Goal: Task Accomplishment & Management: Complete application form

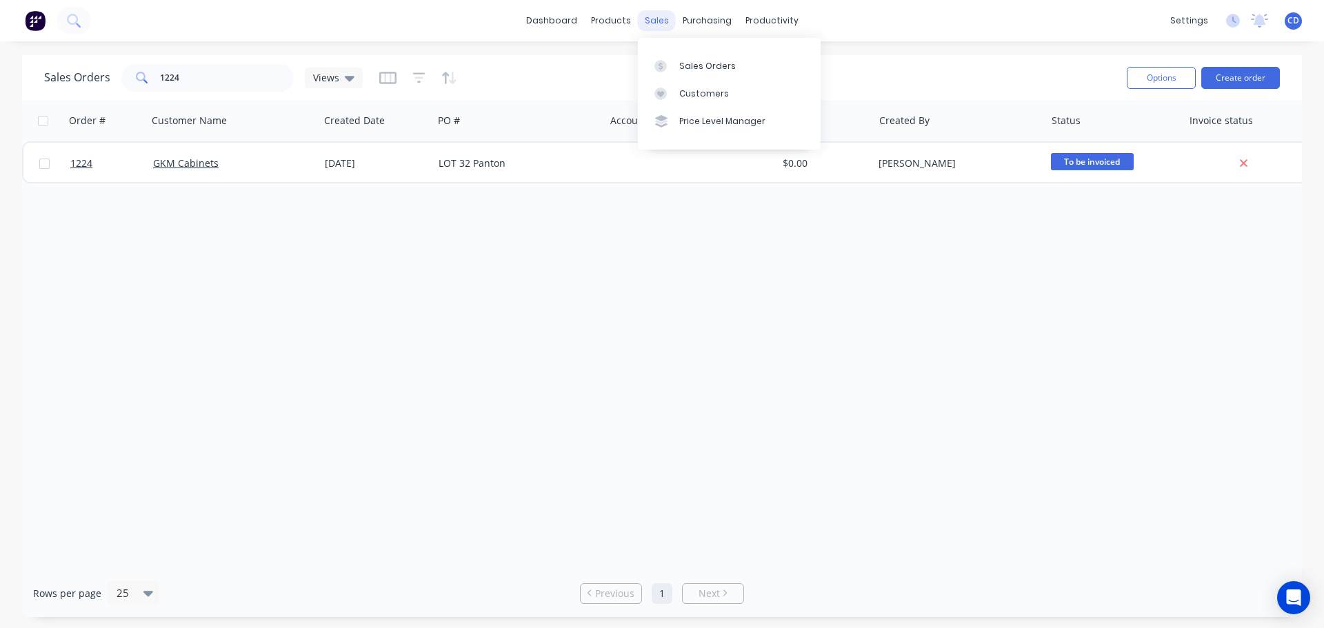
click at [655, 19] on div "sales" at bounding box center [657, 20] width 38 height 21
click at [693, 74] on link "Sales Orders" at bounding box center [729, 66] width 183 height 28
click at [1218, 77] on button "Create order" at bounding box center [1241, 78] width 79 height 22
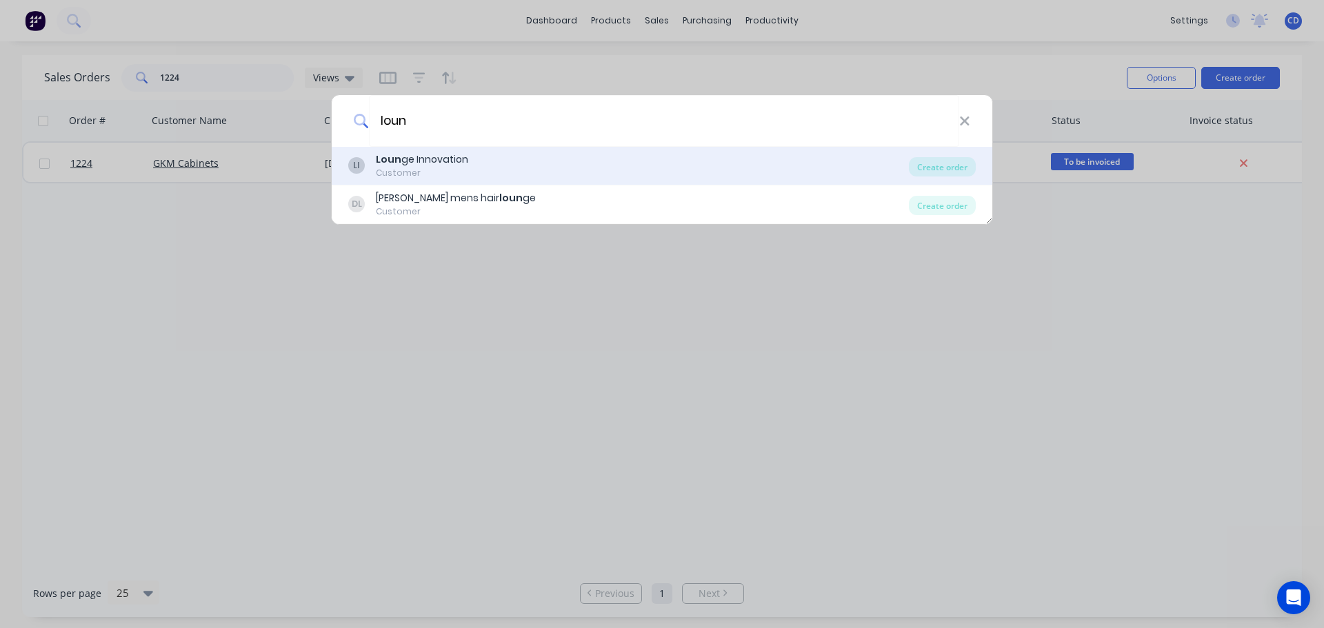
type input "loun"
click at [465, 160] on div "[PERSON_NAME] Innovation" at bounding box center [422, 159] width 92 height 14
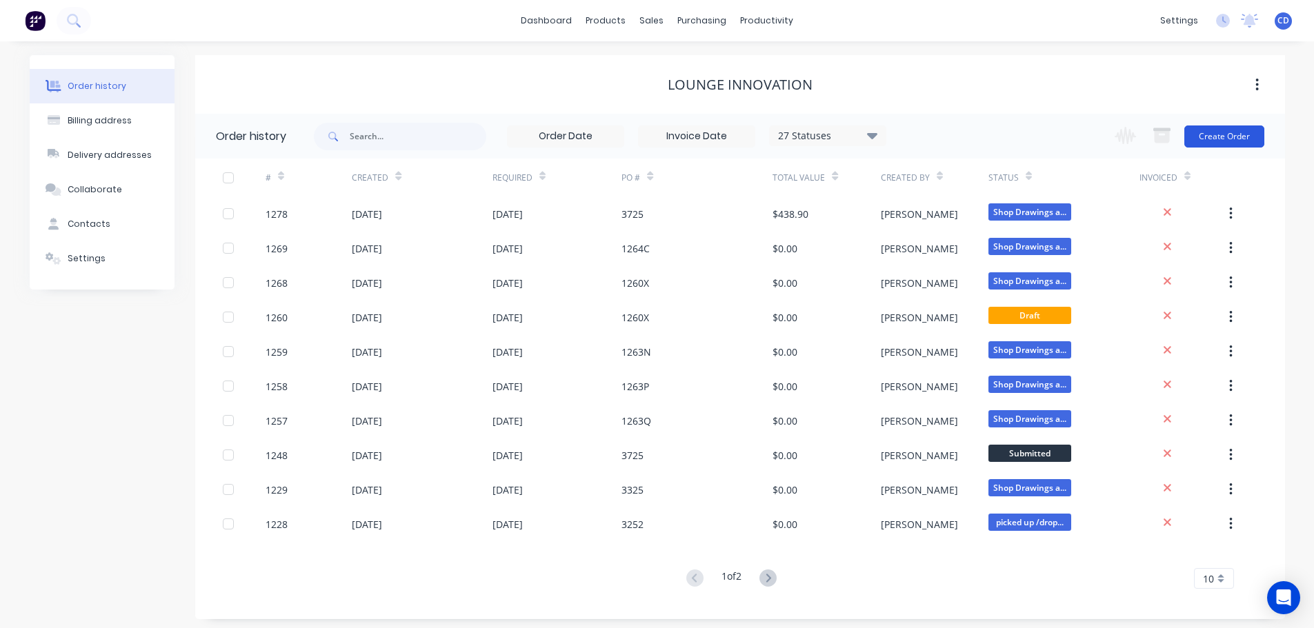
click at [1222, 137] on button "Create Order" at bounding box center [1224, 137] width 80 height 22
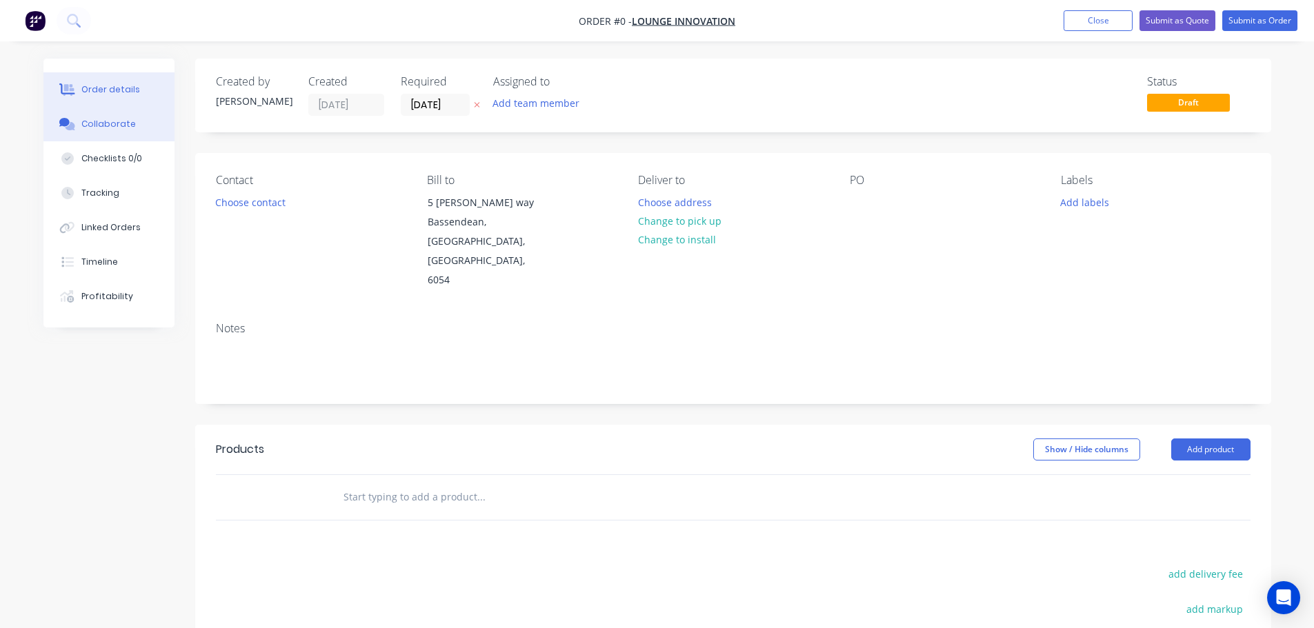
click at [146, 132] on button "Collaborate" at bounding box center [108, 124] width 131 height 34
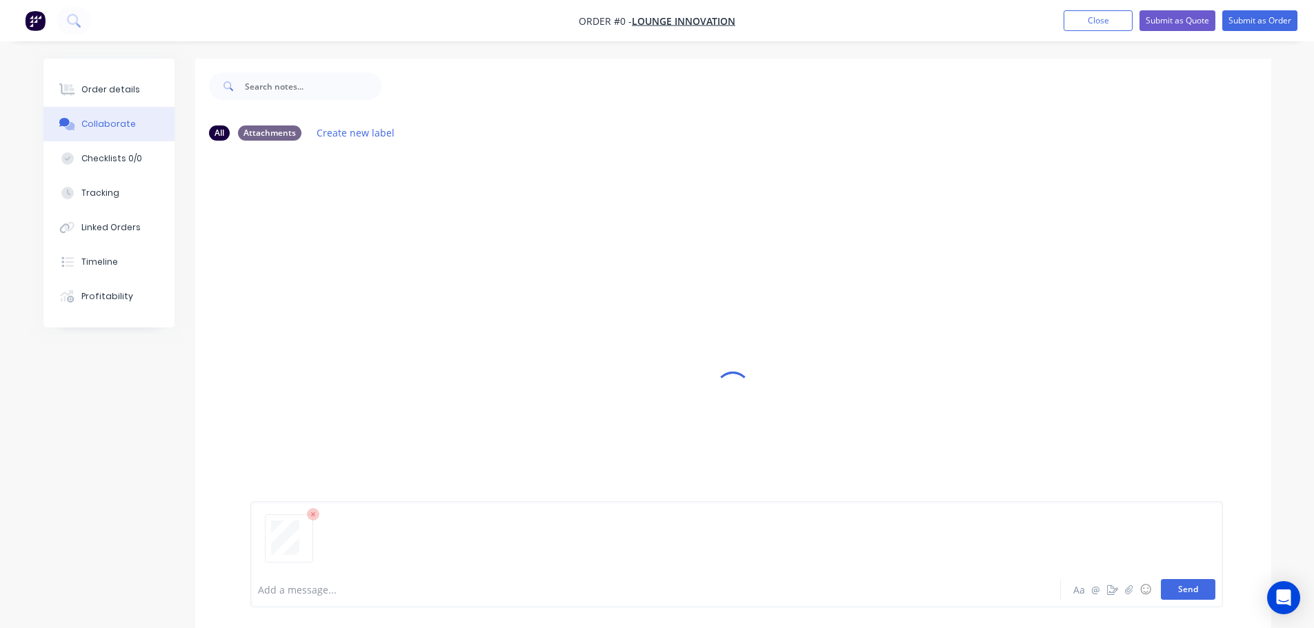
click at [1199, 590] on button "Send" at bounding box center [1188, 589] width 54 height 21
click at [74, 77] on button "Order details" at bounding box center [108, 89] width 131 height 34
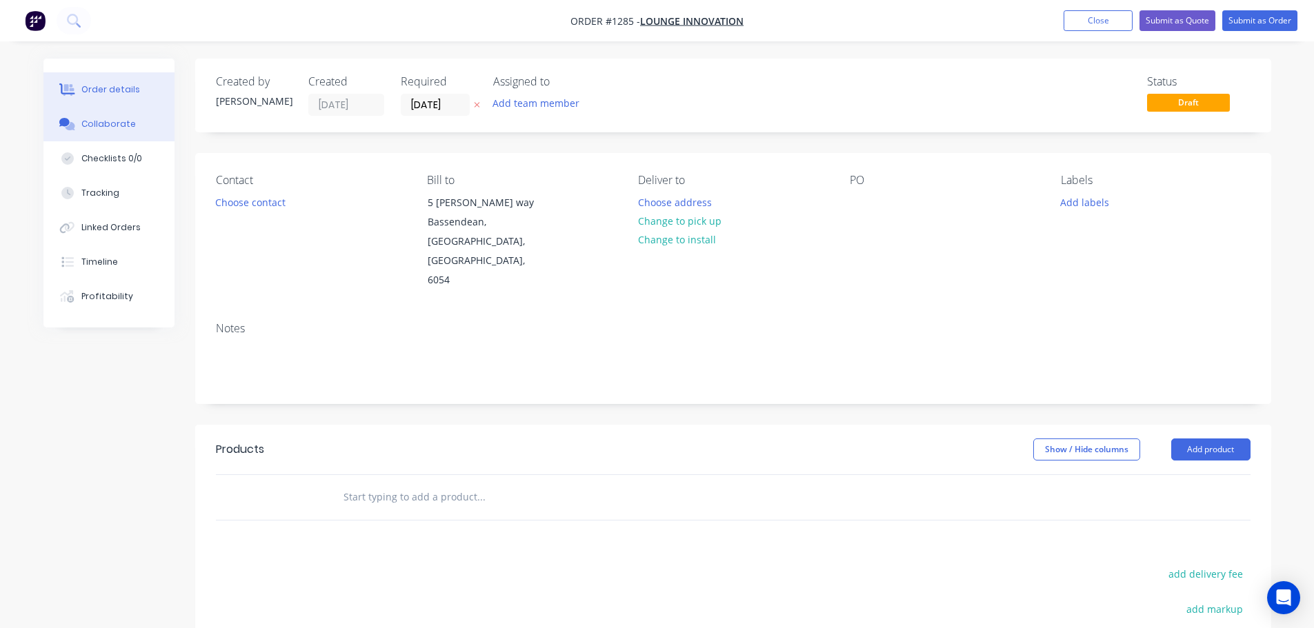
click at [101, 117] on button "Collaborate" at bounding box center [108, 124] width 131 height 34
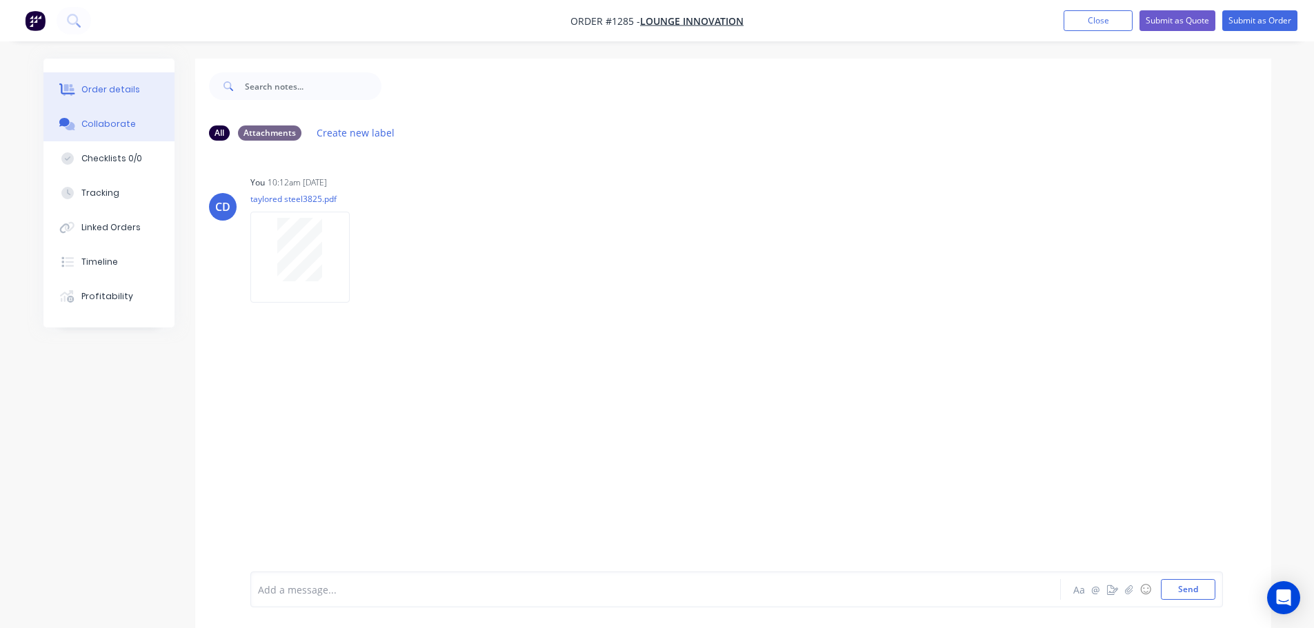
click at [110, 88] on div "Order details" at bounding box center [110, 89] width 59 height 12
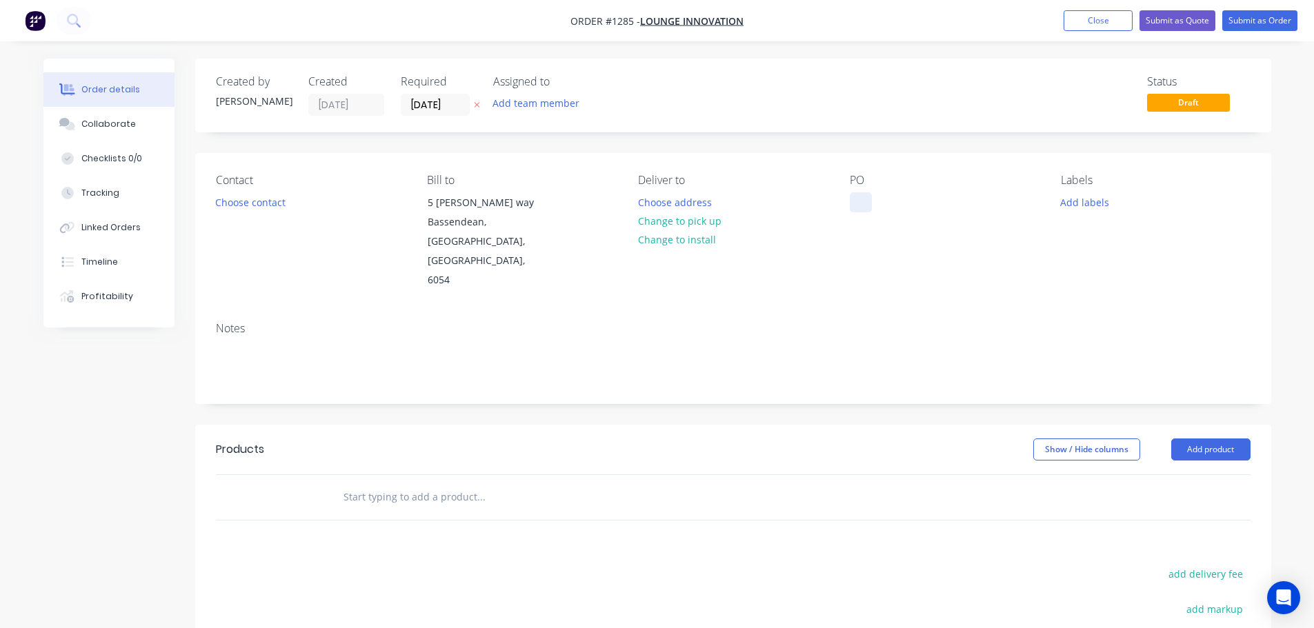
click at [865, 203] on div at bounding box center [861, 202] width 22 height 20
click at [434, 104] on input "[DATE]" at bounding box center [435, 105] width 68 height 21
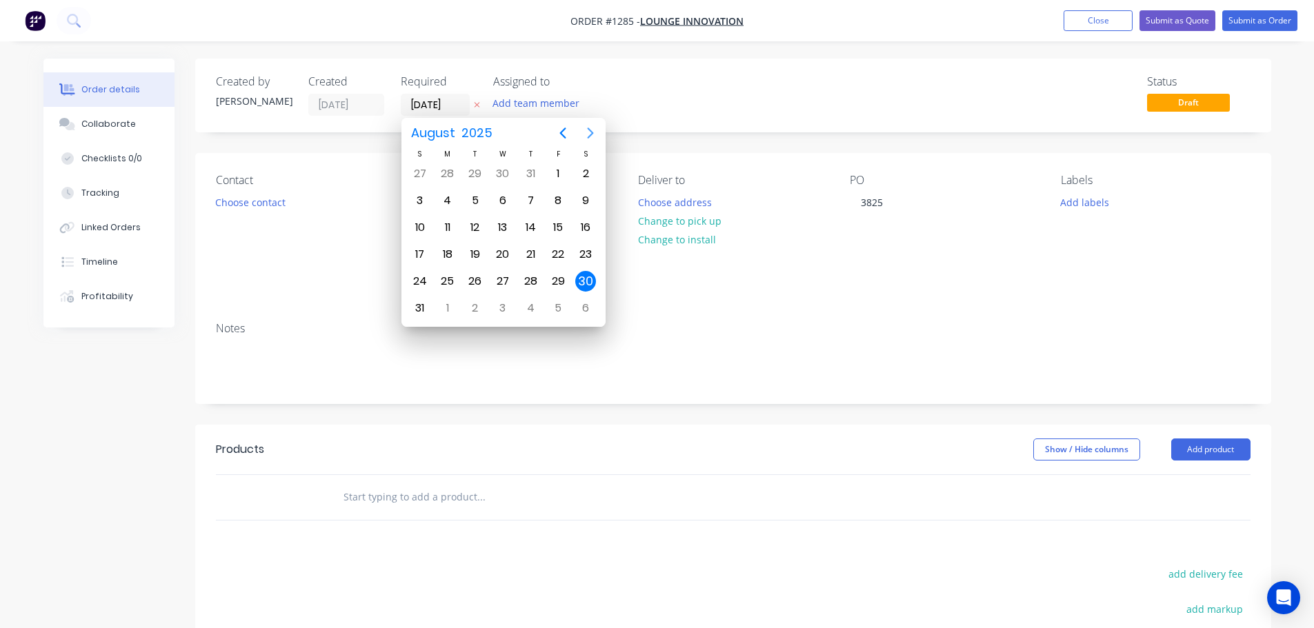
click at [593, 129] on icon "Next page" at bounding box center [590, 133] width 17 height 17
click at [453, 224] on div "15" at bounding box center [447, 227] width 21 height 21
type input "[DATE]"
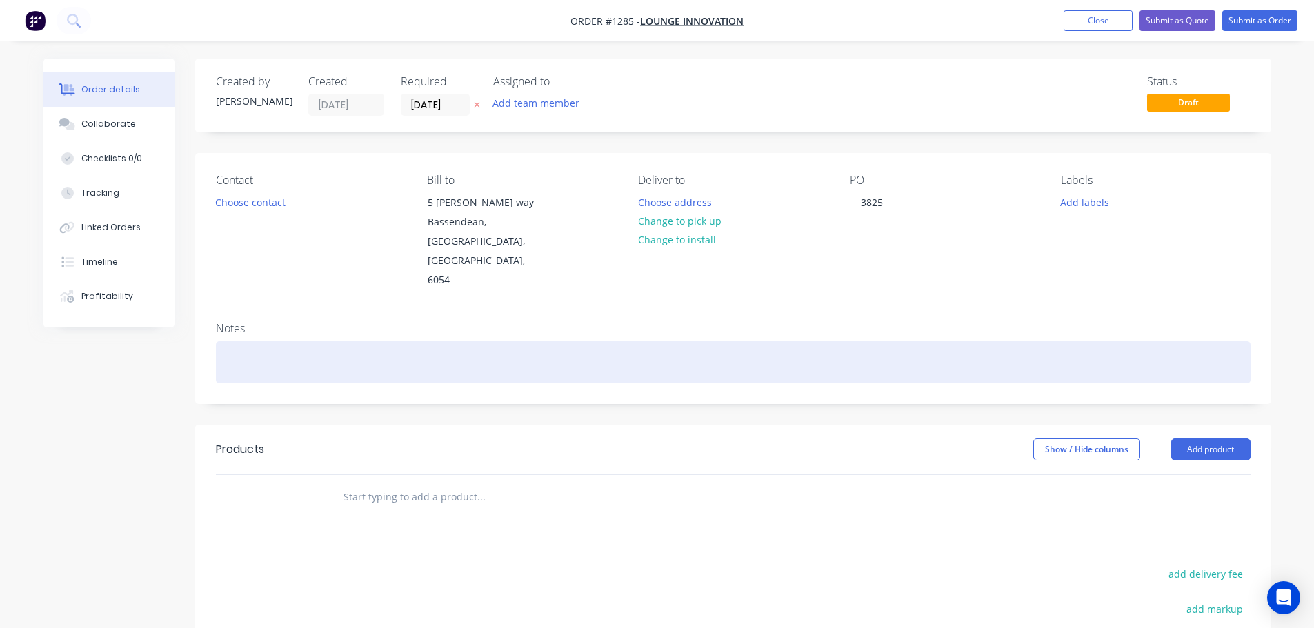
click at [317, 341] on div at bounding box center [733, 362] width 1035 height 42
click at [261, 341] on div at bounding box center [733, 362] width 1035 height 42
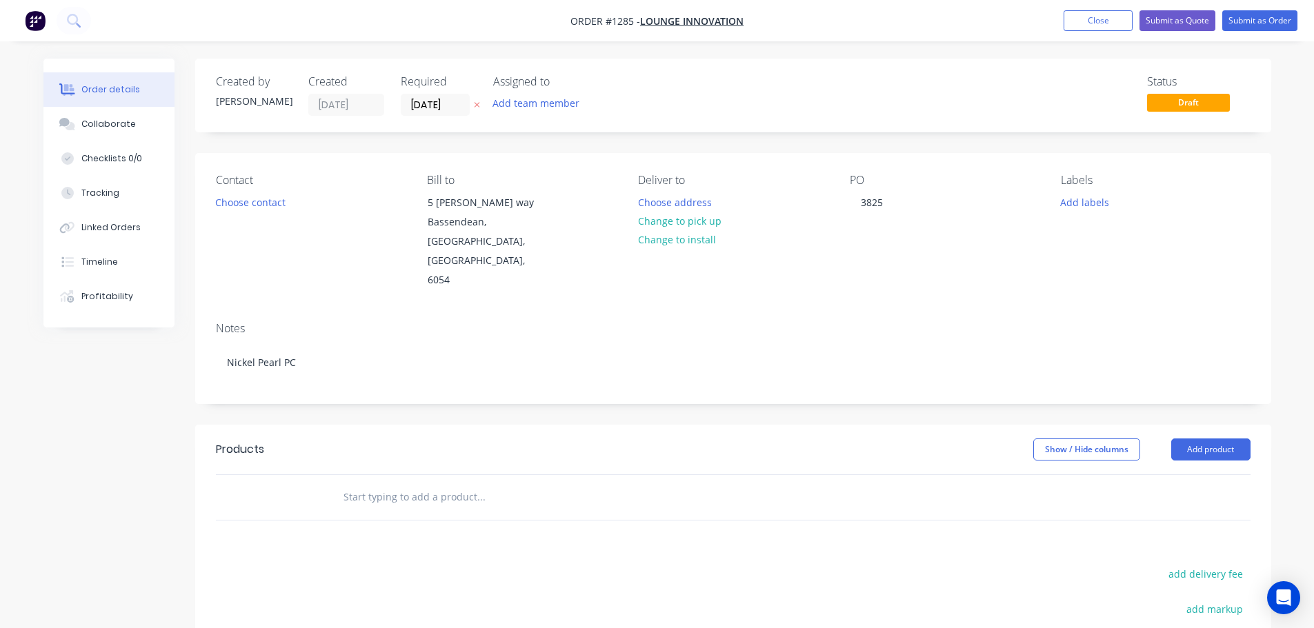
drag, startPoint x: 1206, startPoint y: 408, endPoint x: 1198, endPoint y: 426, distance: 20.1
click at [1206, 439] on button "Add product" at bounding box center [1210, 450] width 79 height 22
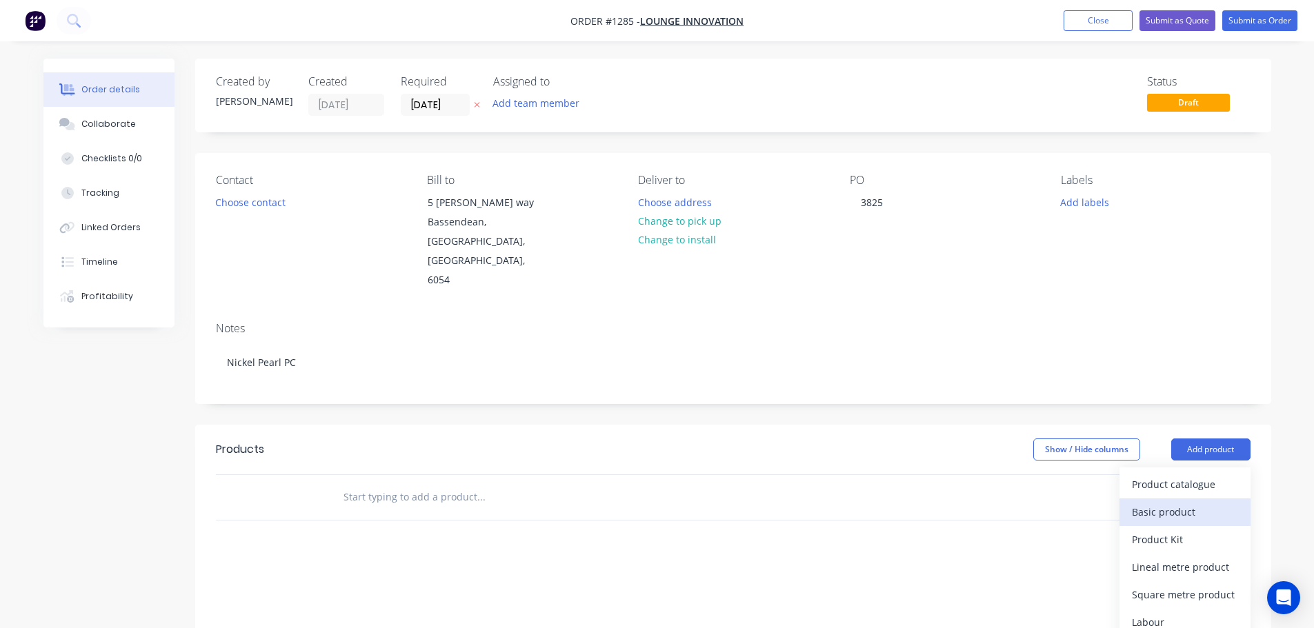
click at [1175, 502] on div "Basic product" at bounding box center [1185, 512] width 106 height 20
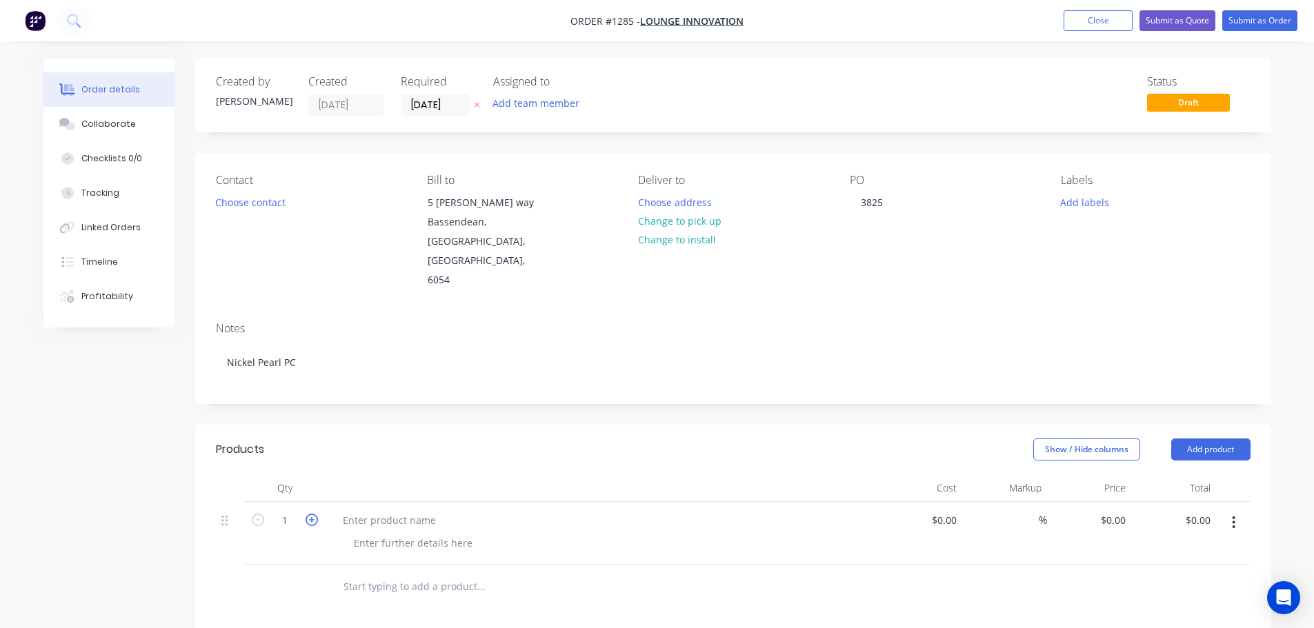
click at [317, 514] on icon "button" at bounding box center [312, 520] width 12 height 12
click at [316, 514] on icon "button" at bounding box center [312, 520] width 12 height 12
click at [312, 514] on icon "button" at bounding box center [312, 520] width 12 height 12
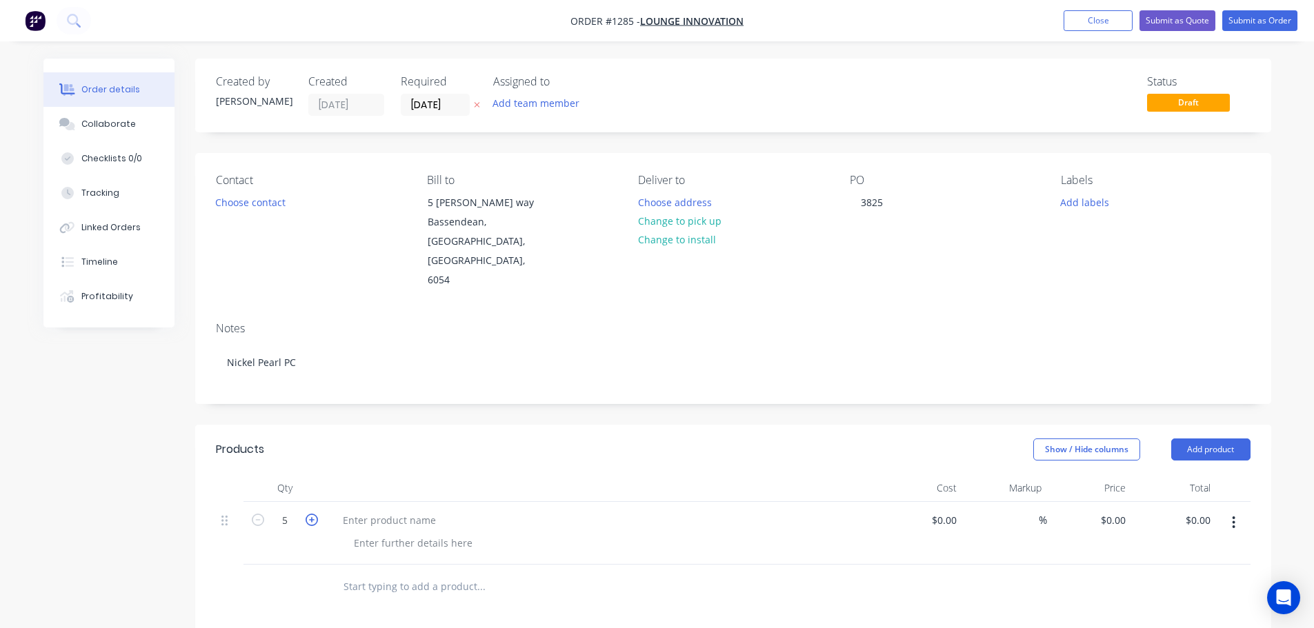
type input "6"
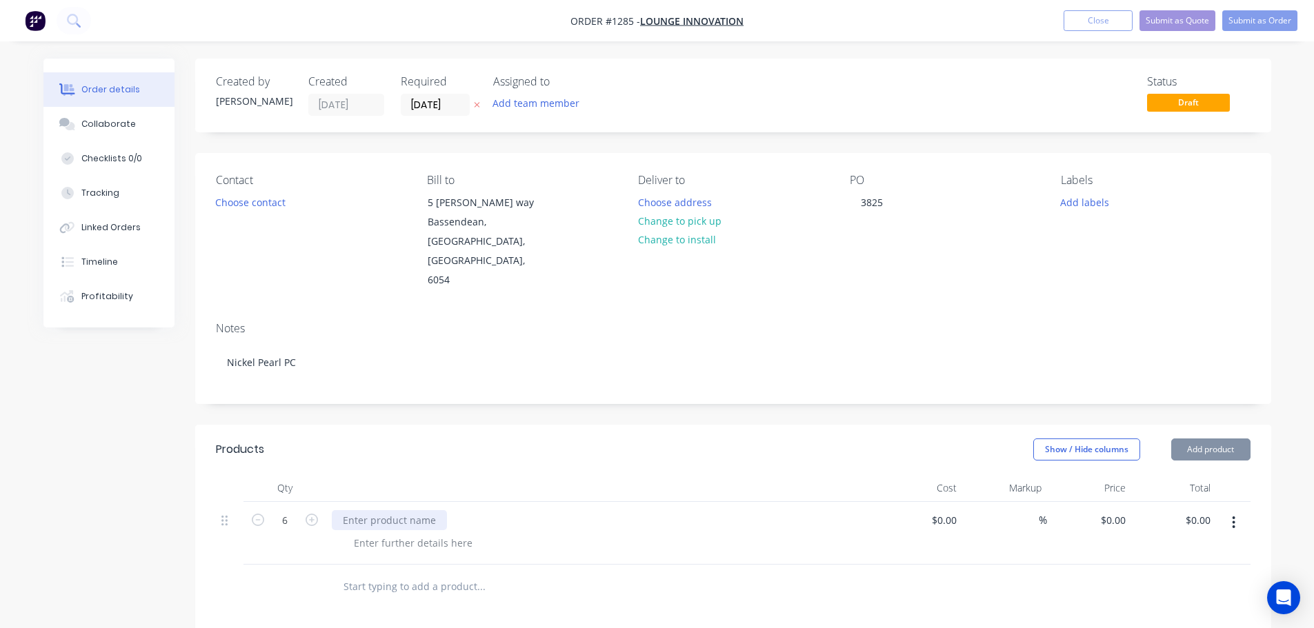
click at [364, 510] on div at bounding box center [389, 520] width 115 height 20
click at [1256, 25] on button "Submit as Order" at bounding box center [1259, 20] width 75 height 21
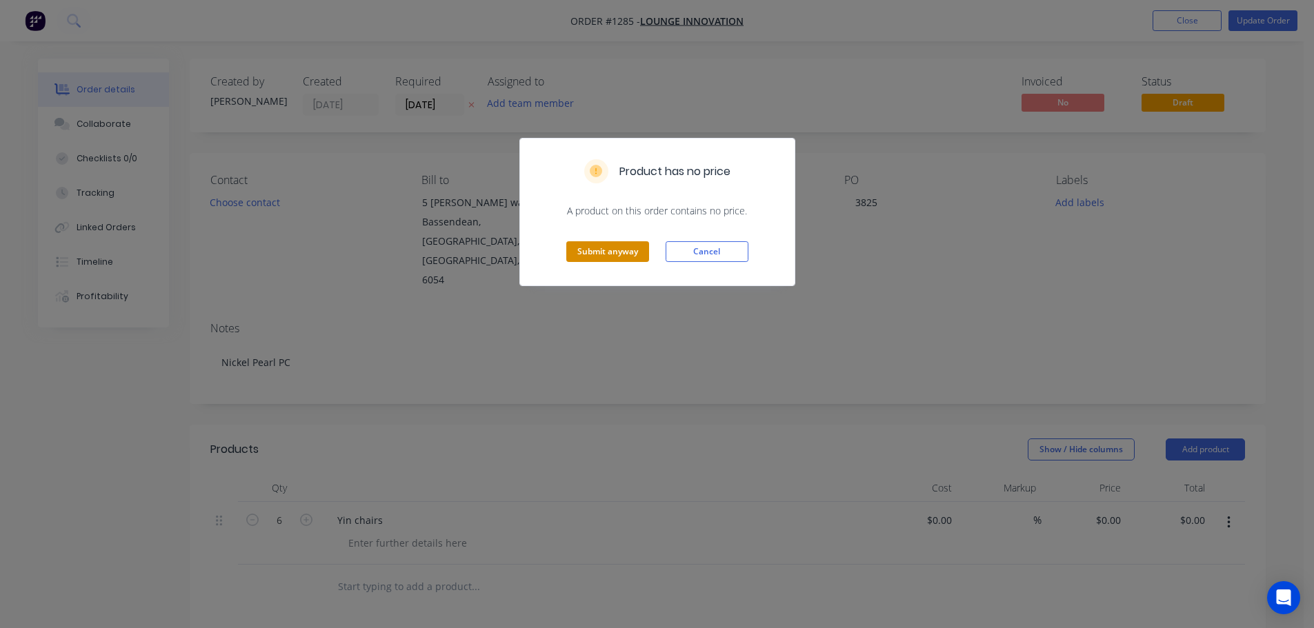
click at [616, 253] on button "Submit anyway" at bounding box center [607, 251] width 83 height 21
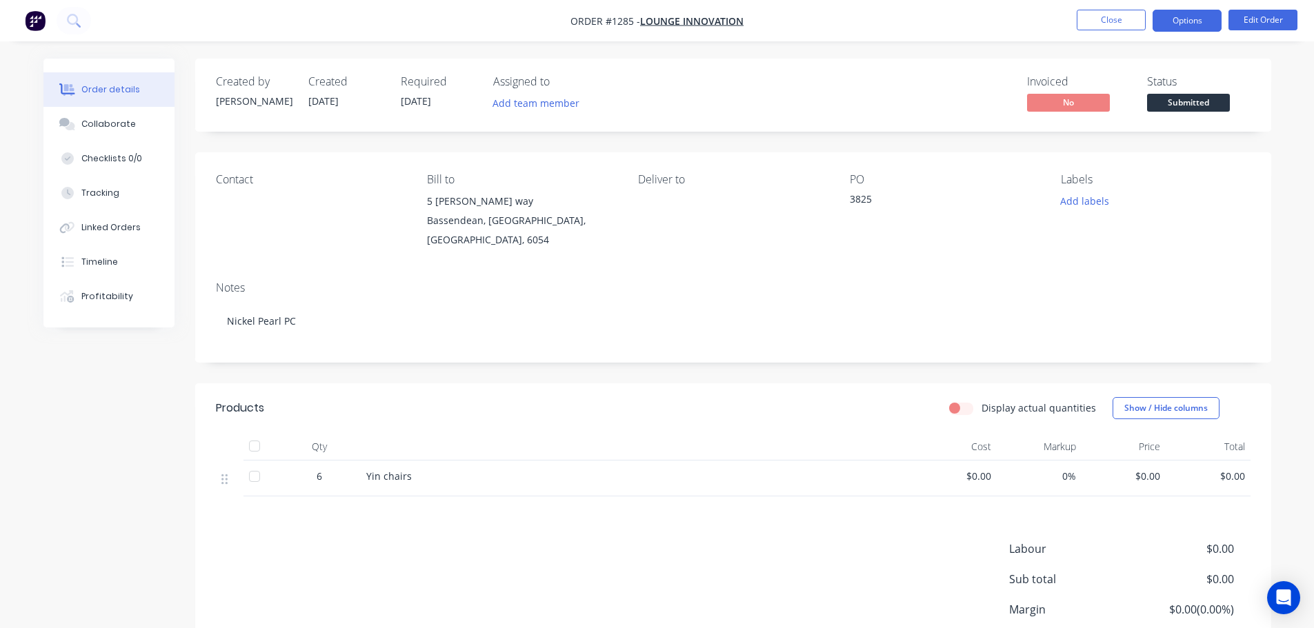
click at [1175, 26] on button "Options" at bounding box center [1187, 21] width 69 height 22
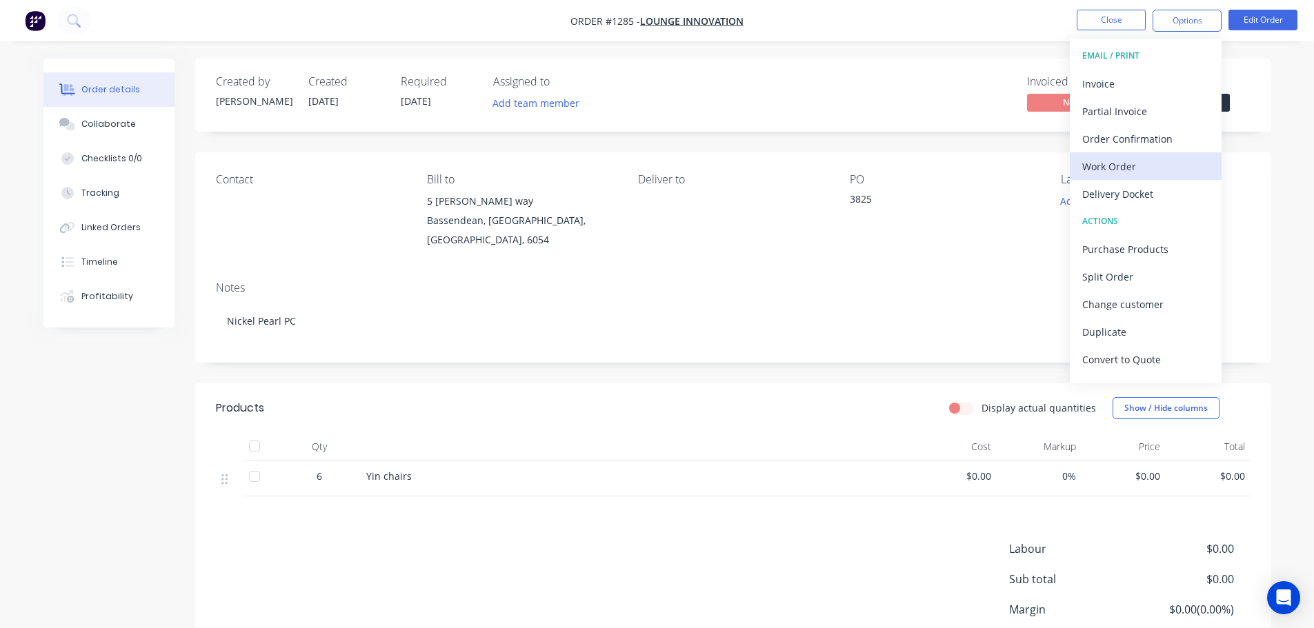
click at [1117, 165] on div "Work Order" at bounding box center [1145, 167] width 127 height 20
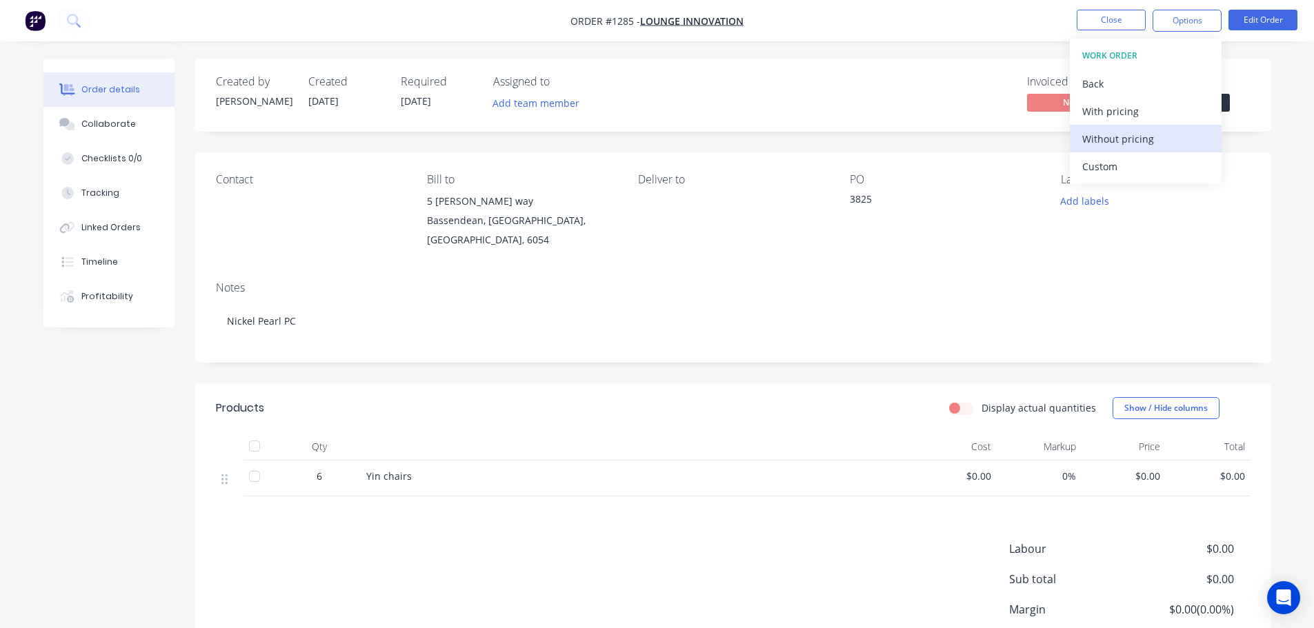
click at [1143, 135] on div "Without pricing" at bounding box center [1145, 139] width 127 height 20
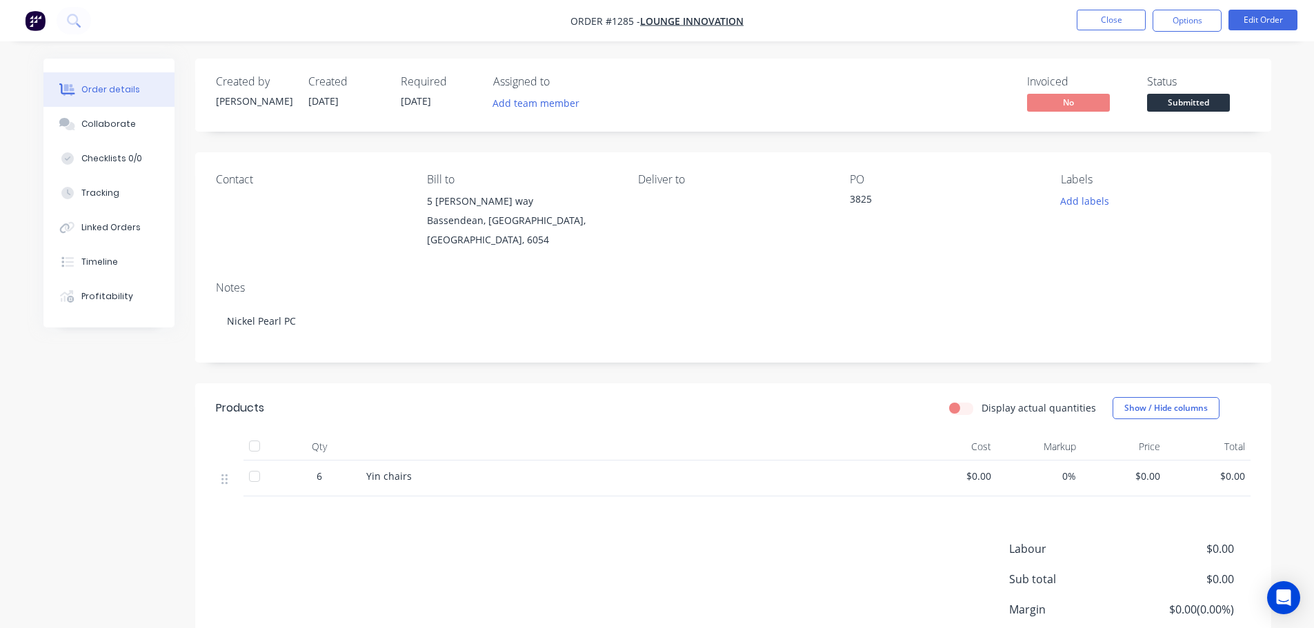
click at [1144, 481] on span "$0.00" at bounding box center [1124, 476] width 74 height 14
click at [1255, 20] on button "Edit Order" at bounding box center [1263, 20] width 69 height 21
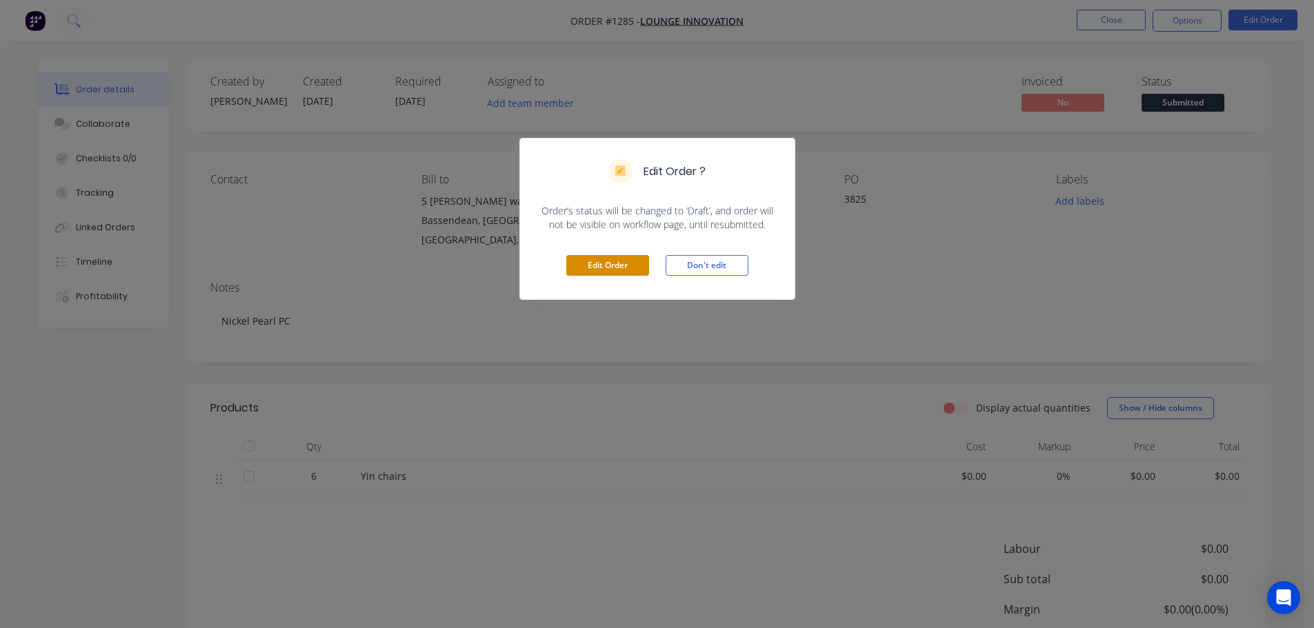
click at [624, 258] on button "Edit Order" at bounding box center [607, 265] width 83 height 21
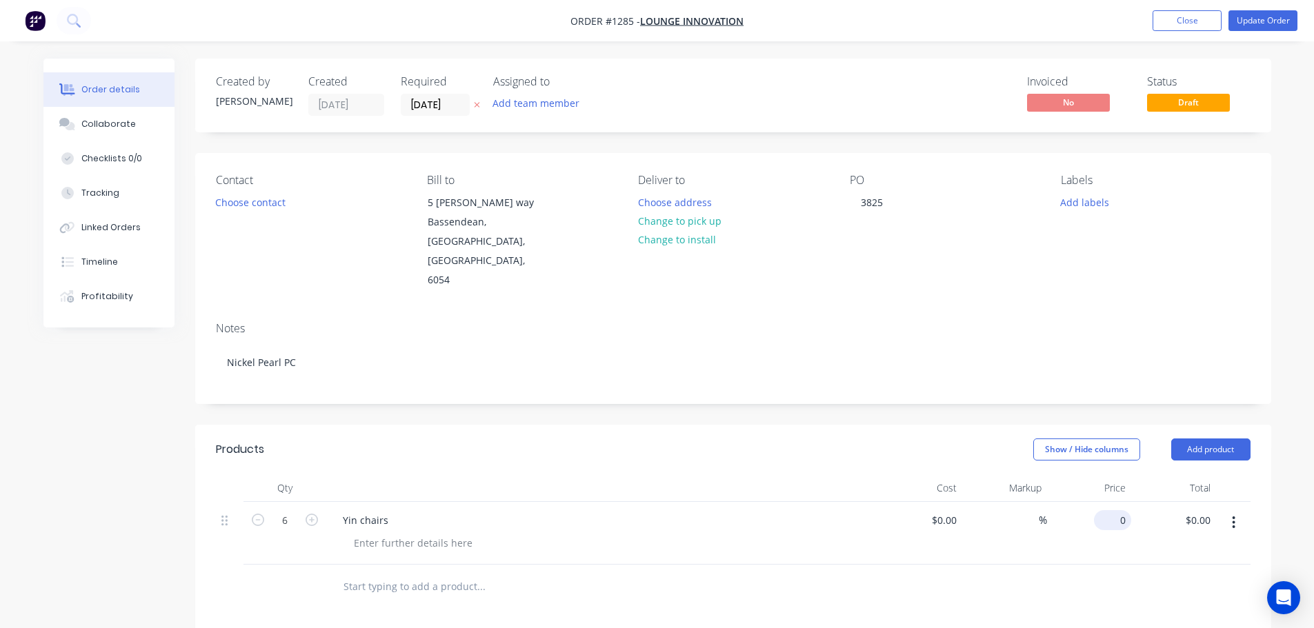
click at [1108, 502] on div "0 $0.00" at bounding box center [1089, 533] width 85 height 63
type input "$290.00"
type input "$1,740.00"
click at [958, 267] on div "Contact Choose contact [PERSON_NAME] to [STREET_ADDRESS][PERSON_NAME] Deliver t…" at bounding box center [733, 232] width 1076 height 158
click at [1273, 20] on button "Update Order" at bounding box center [1263, 20] width 69 height 21
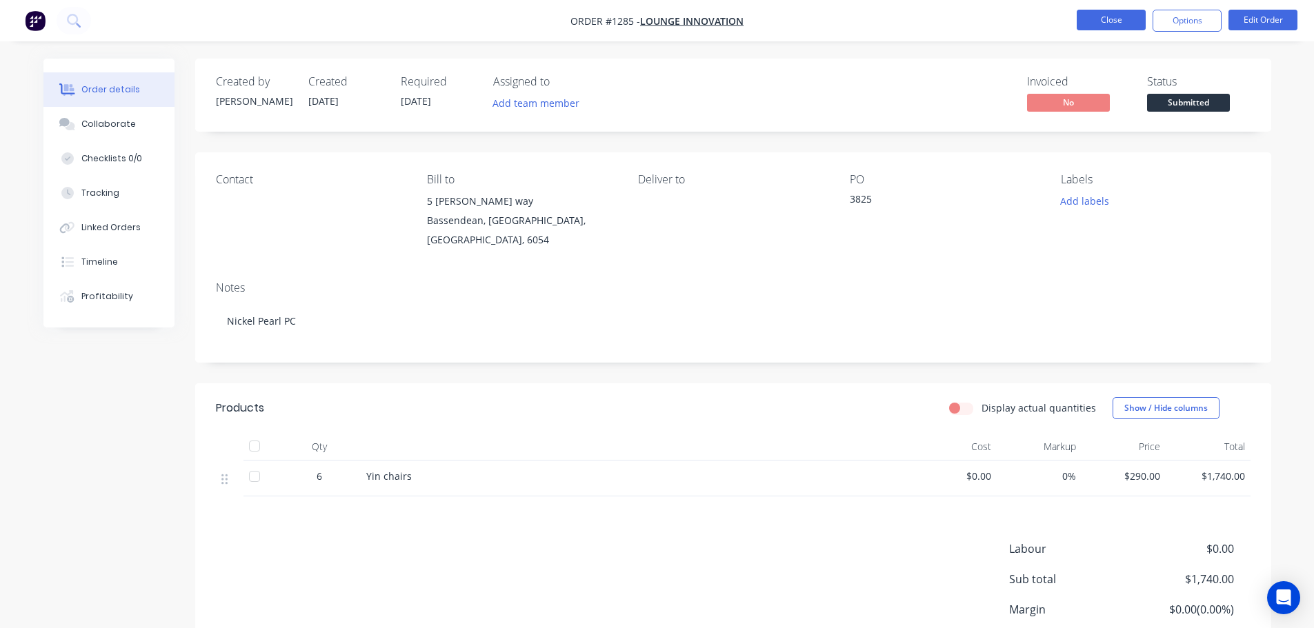
click at [1128, 25] on button "Close" at bounding box center [1111, 20] width 69 height 21
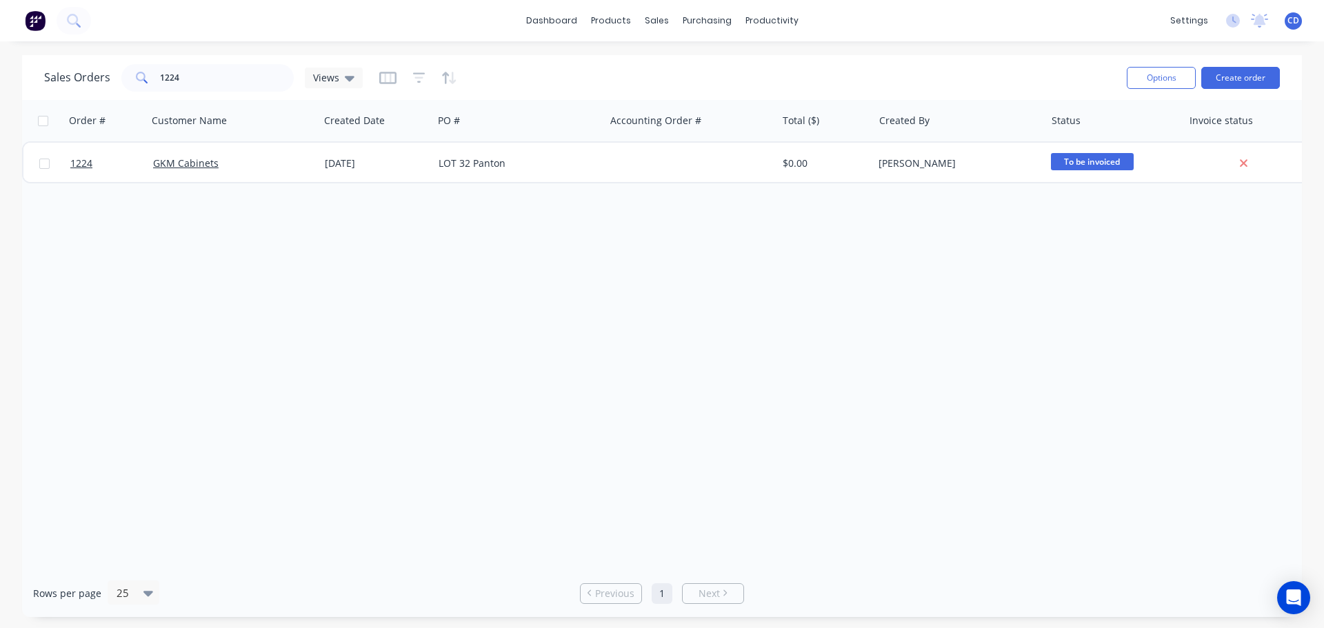
click at [878, 228] on div "Order # Customer Name Created Date PO # Accounting Order # Total ($) Created By…" at bounding box center [662, 335] width 1280 height 470
click at [964, 283] on div "Order # Customer Name Created Date PO # Accounting Order # Total ($) Created By…" at bounding box center [662, 335] width 1280 height 470
